Goal: Find specific page/section: Find specific page/section

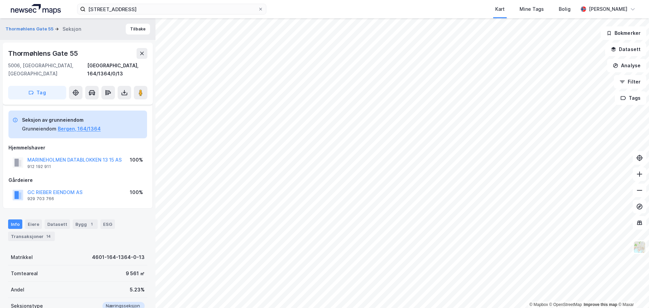
scroll to position [66, 0]
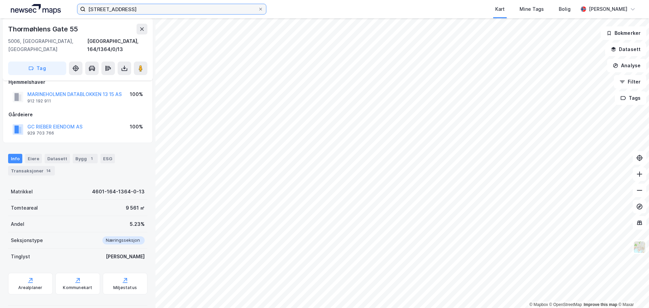
click at [156, 13] on input "[STREET_ADDRESS]" at bounding box center [172, 9] width 172 height 10
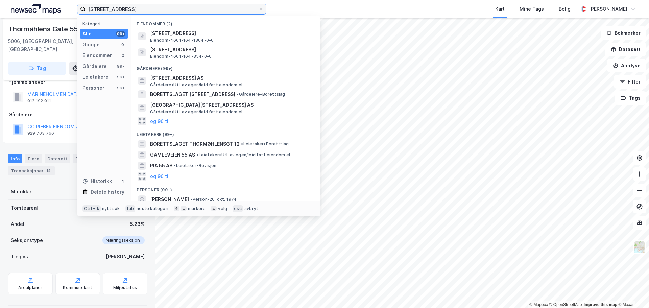
click at [156, 13] on input "[STREET_ADDRESS]" at bounding box center [172, 9] width 172 height 10
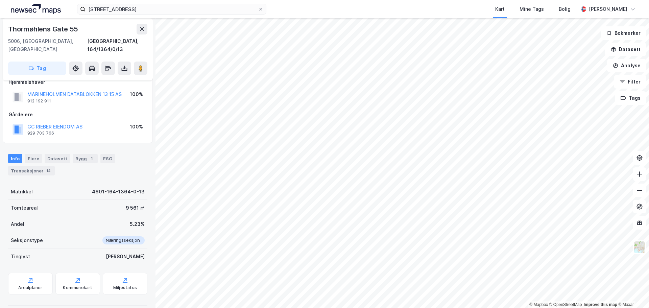
click at [286, 5] on div "[STREET_ADDRESS] Kart Mine Tags Bolig [PERSON_NAME]" at bounding box center [324, 9] width 649 height 18
click at [640, 250] on img at bounding box center [639, 247] width 13 height 13
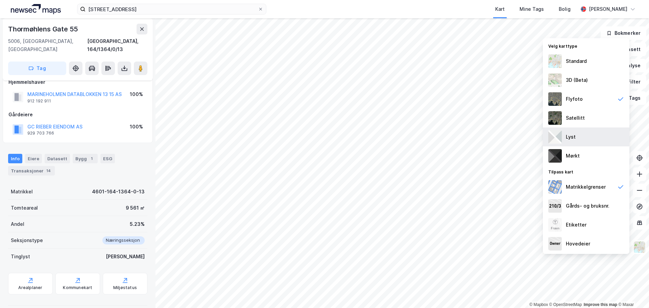
click at [575, 135] on div "Lyst" at bounding box center [571, 137] width 10 height 8
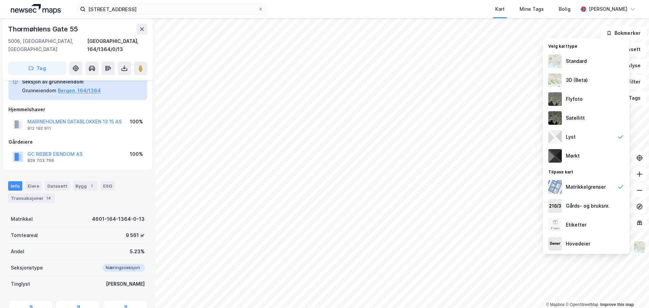
scroll to position [66, 0]
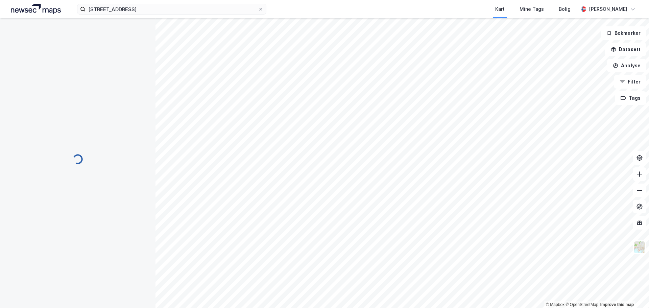
scroll to position [6, 0]
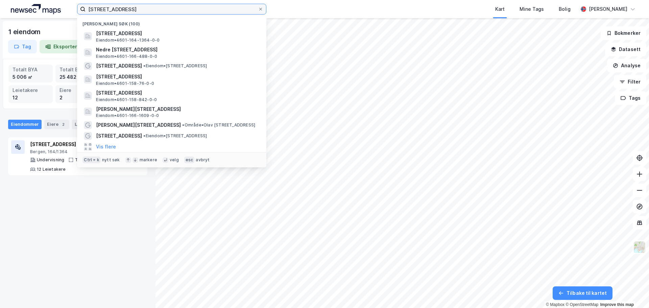
drag, startPoint x: 169, startPoint y: 8, endPoint x: 86, endPoint y: 11, distance: 82.9
click at [86, 11] on input "[STREET_ADDRESS]" at bounding box center [172, 9] width 172 height 10
click at [298, 9] on div "[STREET_ADDRESS] søk (100) [STREET_ADDRESS] • 4601-164-1364-0-0 Nedre [STREET_A…" at bounding box center [324, 9] width 649 height 18
